Goal: Task Accomplishment & Management: Manage account settings

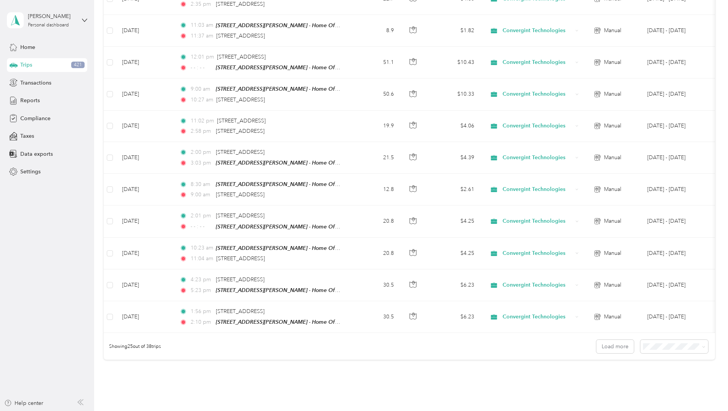
scroll to position [644, 0]
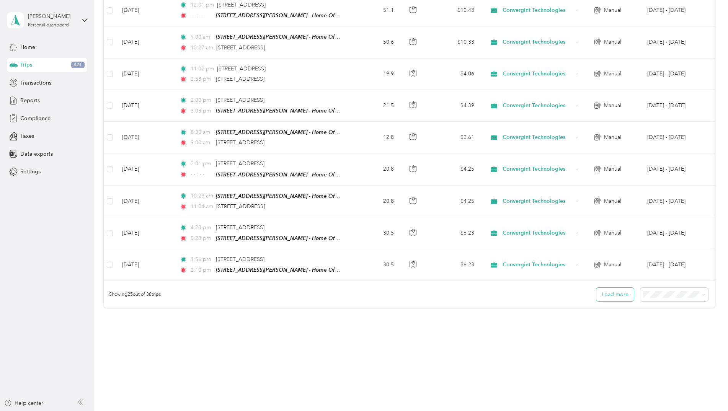
click at [621, 293] on button "Load more" at bounding box center [616, 294] width 38 height 13
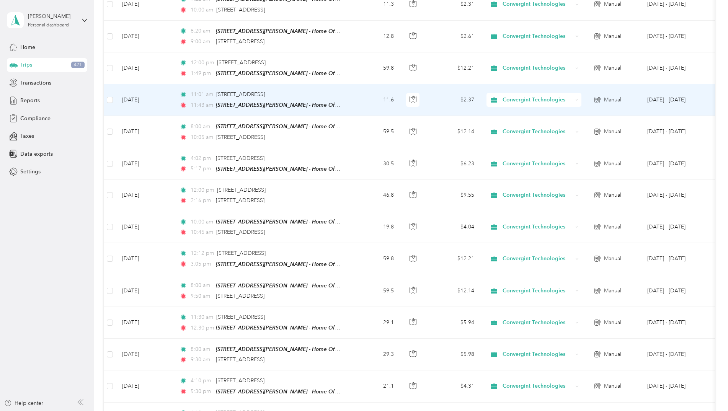
scroll to position [0, 0]
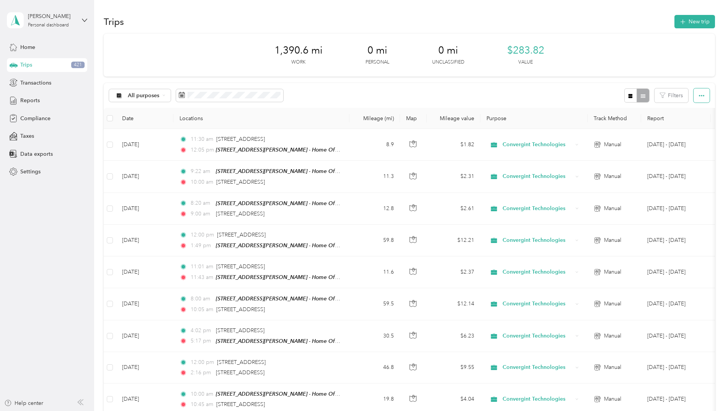
click at [703, 98] on button "button" at bounding box center [702, 95] width 16 height 14
click at [644, 95] on div at bounding box center [637, 95] width 25 height 14
click at [643, 96] on div at bounding box center [637, 95] width 25 height 14
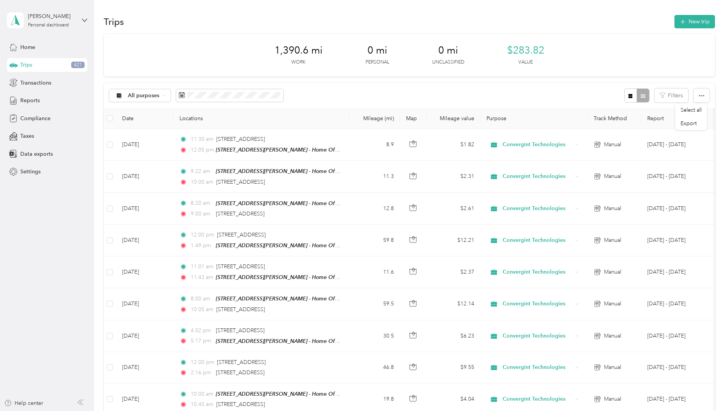
click at [636, 46] on div "1,390.6 mi Work 0 mi Personal 0 mi Unclassified $283.82 Value" at bounding box center [410, 55] width 612 height 43
click at [640, 97] on div at bounding box center [637, 95] width 25 height 14
click at [628, 97] on icon "button" at bounding box center [630, 95] width 5 height 5
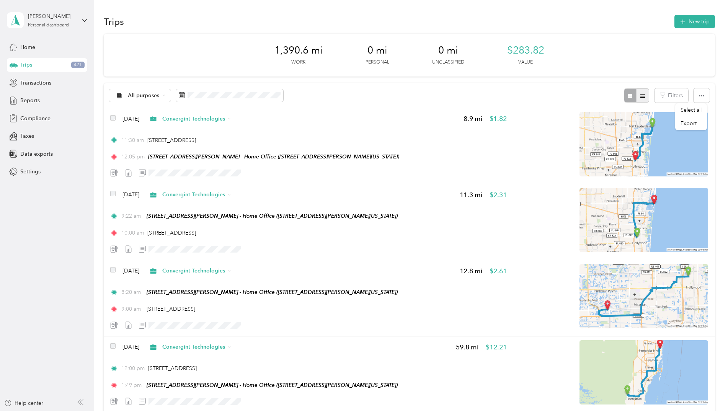
click at [640, 97] on icon "button" at bounding box center [642, 95] width 5 height 5
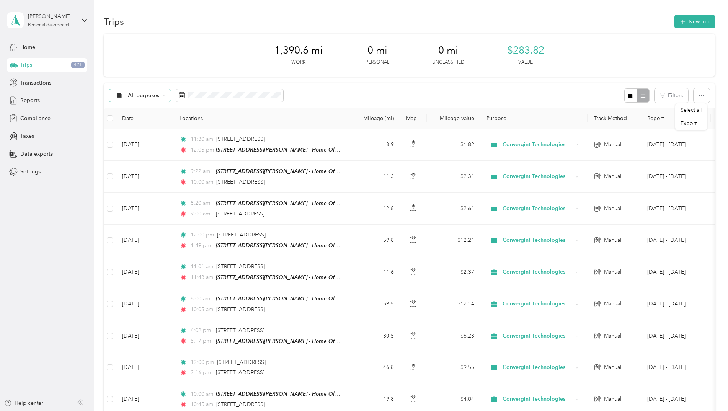
click at [156, 93] on div "All purposes" at bounding box center [140, 95] width 62 height 13
click at [129, 150] on span "Personal" at bounding box center [159, 150] width 63 height 8
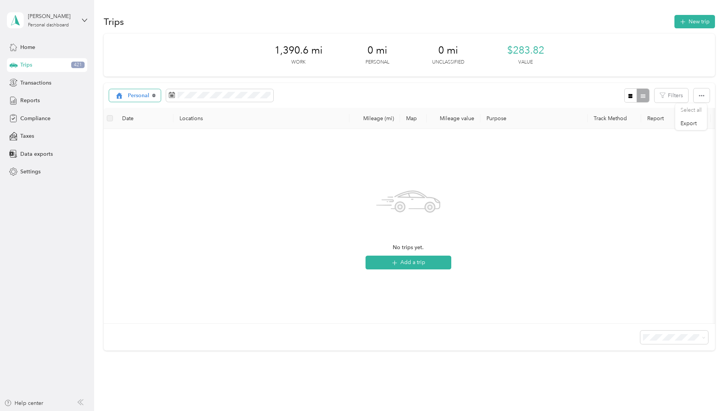
click at [154, 95] on icon at bounding box center [153, 95] width 3 height 3
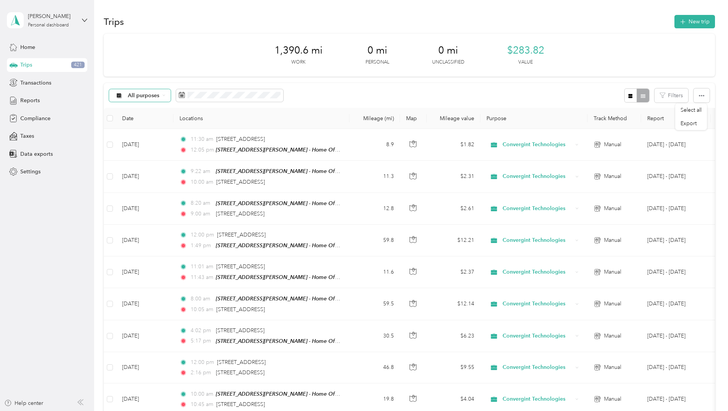
click at [203, 23] on div "Trips New trip" at bounding box center [410, 21] width 612 height 16
click at [31, 98] on span "Reports" at bounding box center [30, 100] width 20 height 8
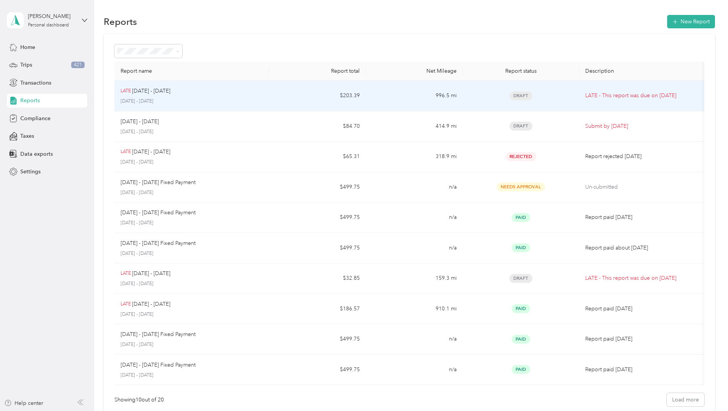
click at [598, 90] on td "LATE - This report was due on [DATE]" at bounding box center [643, 96] width 129 height 31
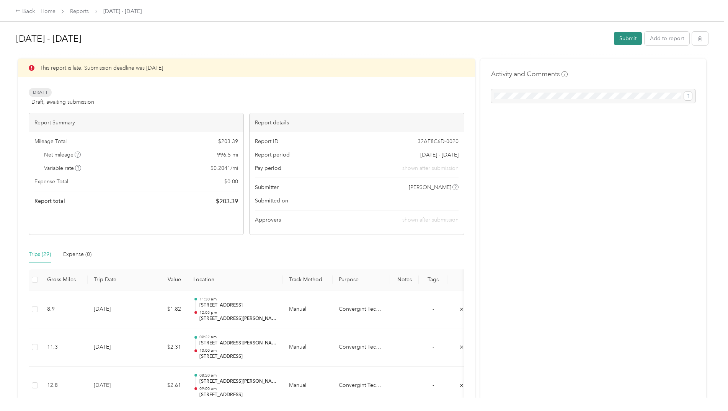
click at [626, 37] on button "Submit" at bounding box center [628, 38] width 28 height 13
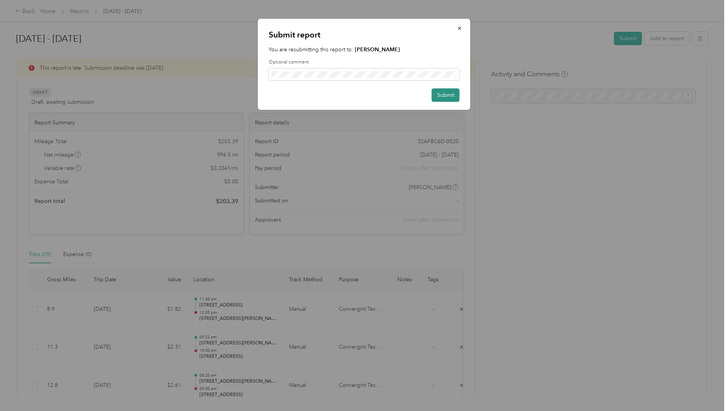
click at [448, 94] on button "Submit" at bounding box center [446, 94] width 28 height 13
